Goal: Task Accomplishment & Management: Complete application form

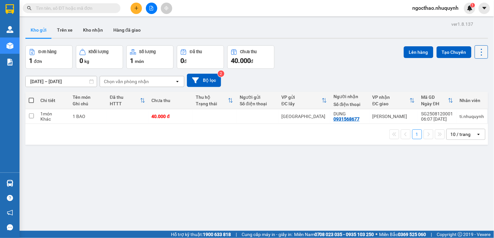
click at [477, 52] on icon at bounding box center [481, 52] width 9 height 9
click at [472, 90] on span "Làm mới" at bounding box center [466, 93] width 18 height 7
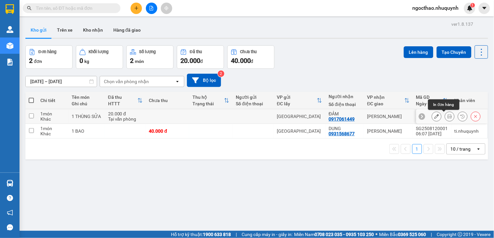
click at [447, 115] on icon at bounding box center [449, 116] width 5 height 5
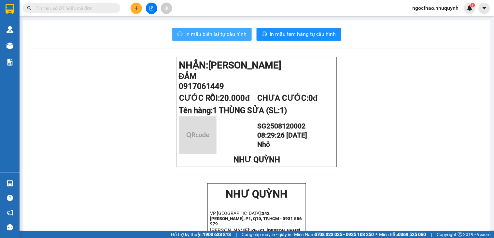
drag, startPoint x: 235, startPoint y: 32, endPoint x: 229, endPoint y: 35, distance: 7.0
click at [234, 32] on span "In mẫu biên lai tự cấu hình" at bounding box center [215, 34] width 61 height 8
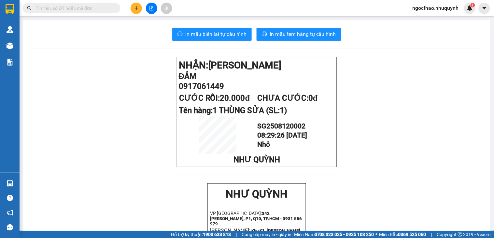
click at [89, 4] on span at bounding box center [72, 8] width 98 height 10
click at [91, 7] on input "text" at bounding box center [74, 8] width 77 height 7
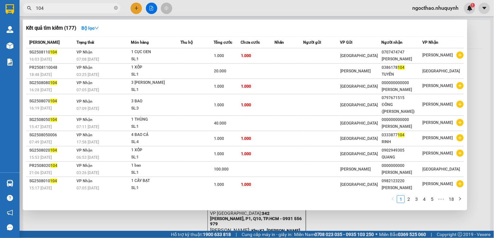
type input "104"
click at [242, 220] on div at bounding box center [247, 119] width 494 height 238
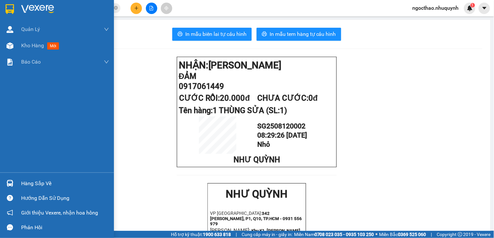
click at [23, 50] on div "Kho hàng mới" at bounding box center [65, 45] width 88 height 16
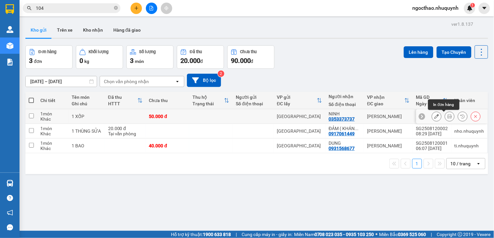
click at [447, 119] on icon at bounding box center [449, 116] width 5 height 5
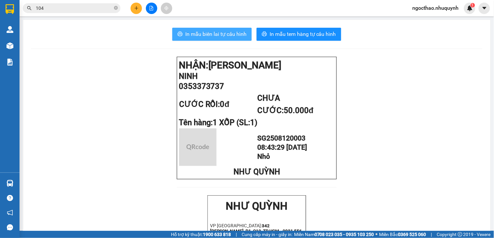
click at [224, 37] on span "In mẫu biên lai tự cấu hình" at bounding box center [215, 34] width 61 height 8
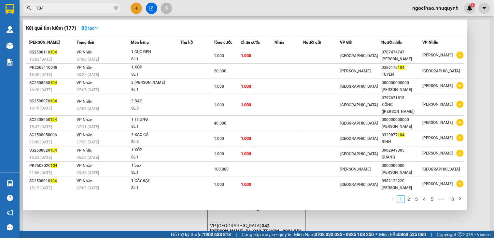
click at [78, 10] on input "104" at bounding box center [74, 8] width 77 height 7
click at [103, 7] on input "104" at bounding box center [74, 8] width 77 height 7
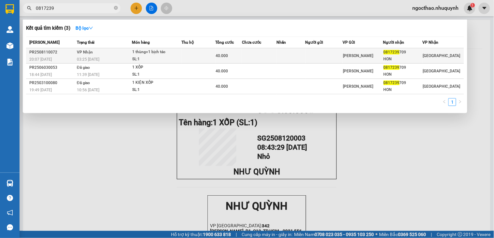
type input "0817239"
click at [383, 58] on div "[PERSON_NAME]" at bounding box center [363, 55] width 40 height 7
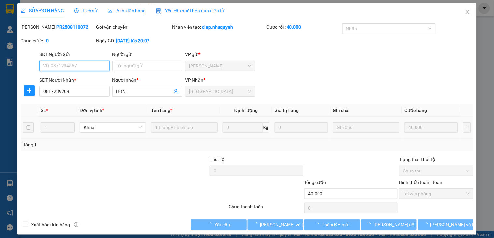
type input "0817239709"
type input "HON"
type input "40.000"
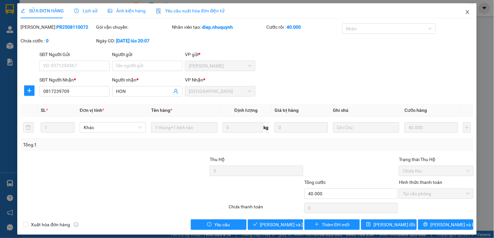
click at [465, 14] on icon "close" at bounding box center [467, 11] width 5 height 5
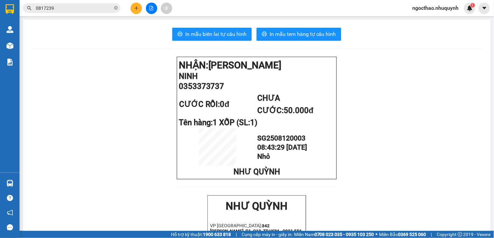
click at [78, 10] on input "0817239" at bounding box center [74, 8] width 77 height 7
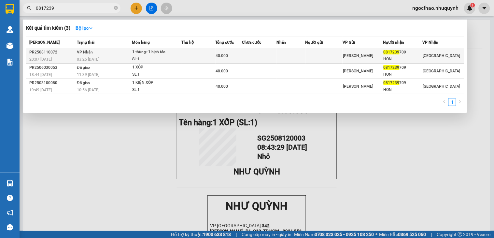
click at [375, 55] on div "[PERSON_NAME]" at bounding box center [363, 55] width 40 height 7
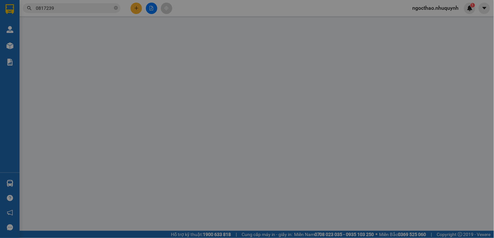
type input "0817239709"
type input "HON"
type input "40.000"
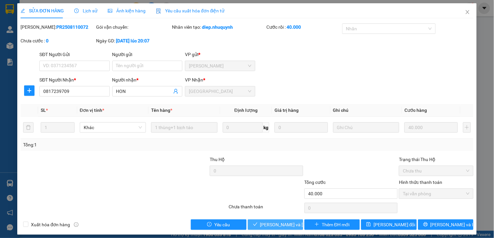
click at [276, 223] on span "[PERSON_NAME] và [PERSON_NAME] hàng" at bounding box center [304, 224] width 88 height 7
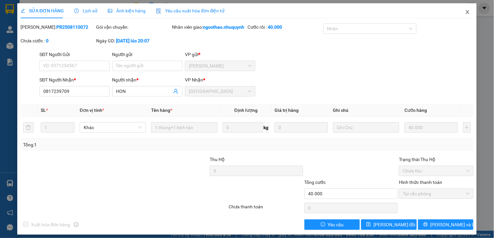
drag, startPoint x: 460, startPoint y: 13, endPoint x: 461, endPoint y: 2, distance: 11.1
click at [465, 12] on icon "close" at bounding box center [467, 11] width 5 height 5
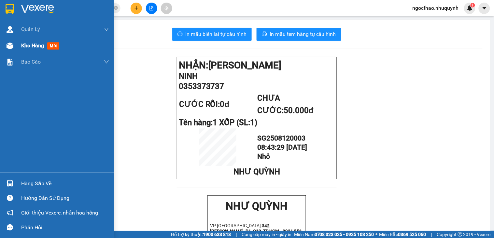
click at [36, 43] on span "Kho hàng" at bounding box center [32, 45] width 23 height 6
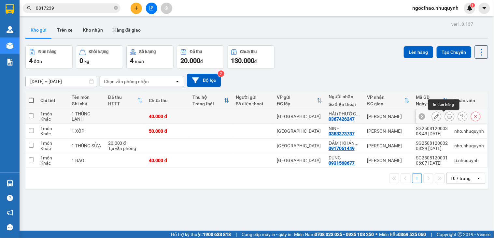
click at [447, 118] on icon at bounding box center [449, 116] width 5 height 5
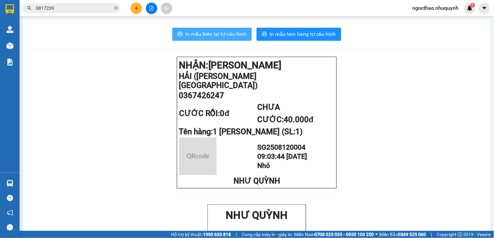
click at [244, 35] on button "In mẫu biên lai tự cấu hình" at bounding box center [211, 34] width 79 height 13
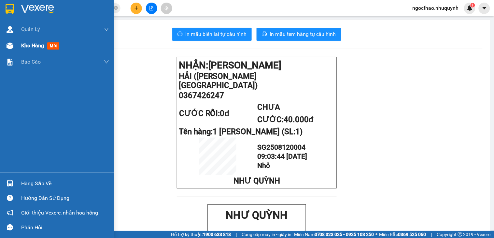
click at [18, 41] on div "Kho hàng mới" at bounding box center [57, 45] width 114 height 16
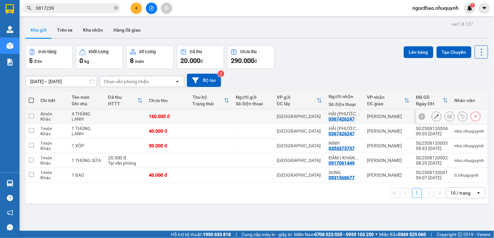
click at [447, 118] on icon at bounding box center [449, 116] width 5 height 5
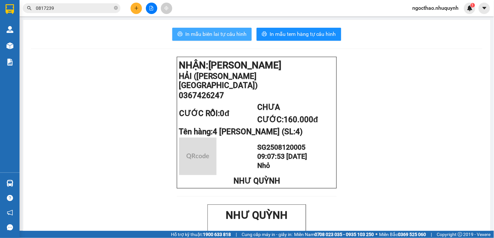
click at [205, 34] on span "In mẫu biên lai tự cấu hình" at bounding box center [215, 34] width 61 height 8
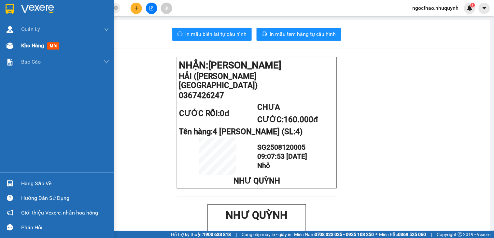
click at [27, 44] on span "Kho hàng" at bounding box center [32, 45] width 23 height 6
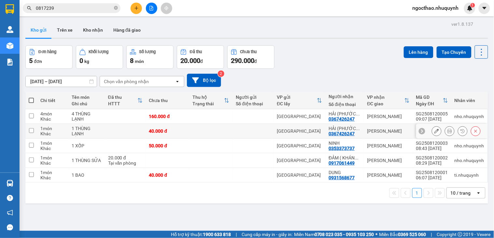
click at [447, 132] on icon at bounding box center [449, 131] width 5 height 5
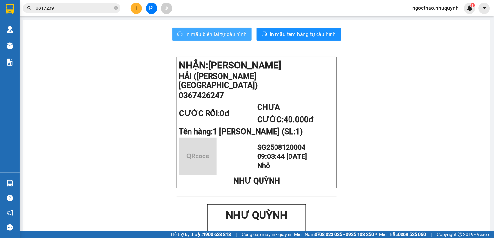
click at [206, 34] on span "In mẫu biên lai tự cấu hình" at bounding box center [215, 34] width 61 height 8
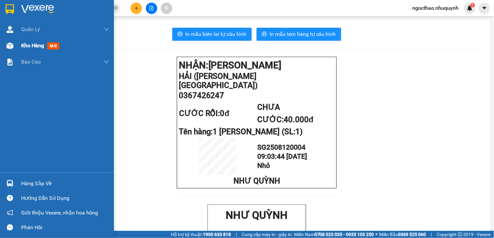
click at [35, 41] on div "Kho hàng mới" at bounding box center [41, 45] width 41 height 8
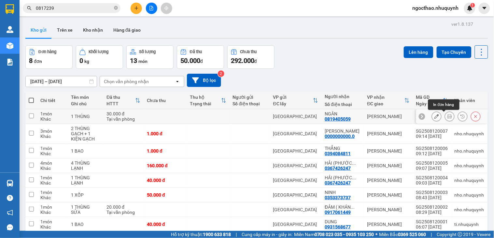
click at [447, 118] on icon at bounding box center [449, 116] width 5 height 5
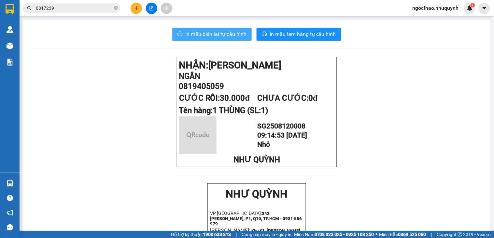
click at [207, 34] on span "In mẫu biên lai tự cấu hình" at bounding box center [215, 34] width 61 height 8
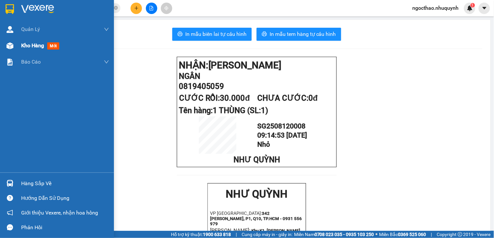
click at [37, 43] on span "Kho hàng" at bounding box center [32, 45] width 23 height 6
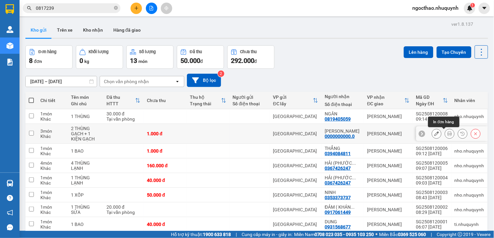
click at [447, 134] on icon at bounding box center [449, 133] width 5 height 5
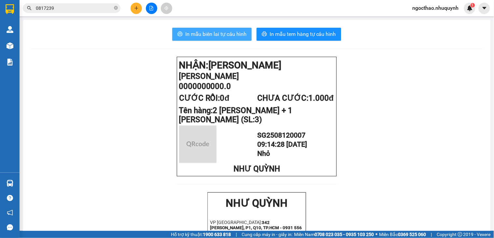
click at [207, 33] on span "In mẫu biên lai tự cấu hình" at bounding box center [215, 34] width 61 height 8
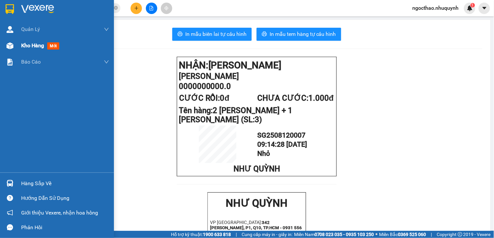
click at [17, 43] on div "Kho hàng mới" at bounding box center [57, 45] width 114 height 16
